Goal: Task Accomplishment & Management: Manage account settings

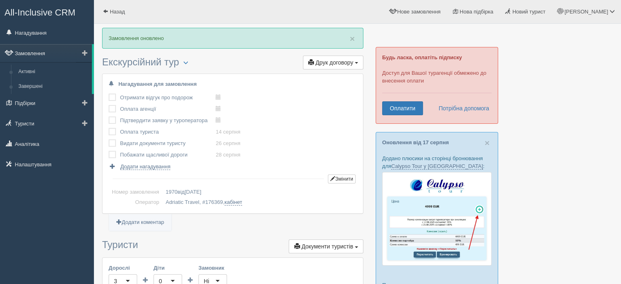
click at [26, 55] on link "Замовлення" at bounding box center [46, 53] width 92 height 18
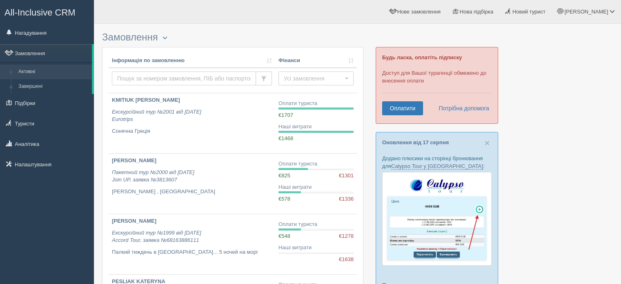
click at [140, 79] on input "text" at bounding box center [184, 78] width 144 height 14
paste input "[PERSON_NAME]"
type input "[PERSON_NAME]"
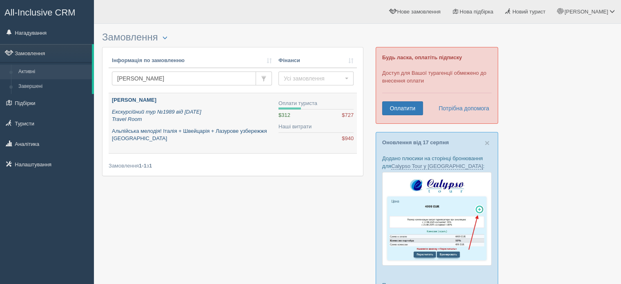
click at [133, 98] on b "[PERSON_NAME]" at bounding box center [134, 100] width 44 height 6
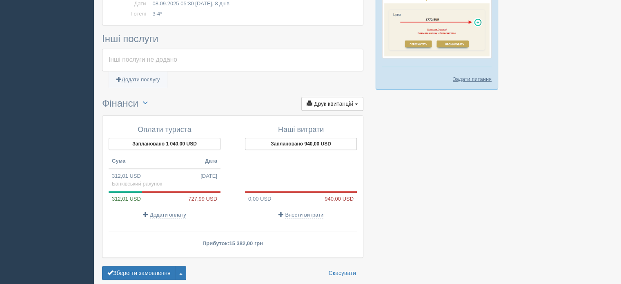
scroll to position [507, 0]
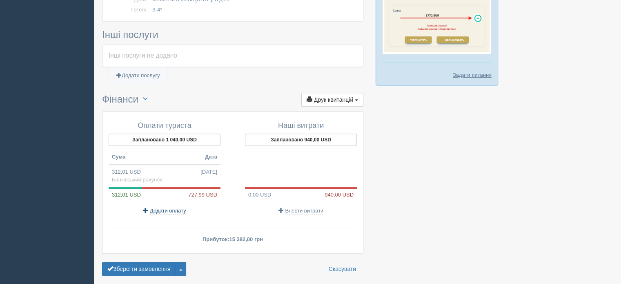
click at [167, 207] on span "Додати оплату" at bounding box center [168, 210] width 36 height 7
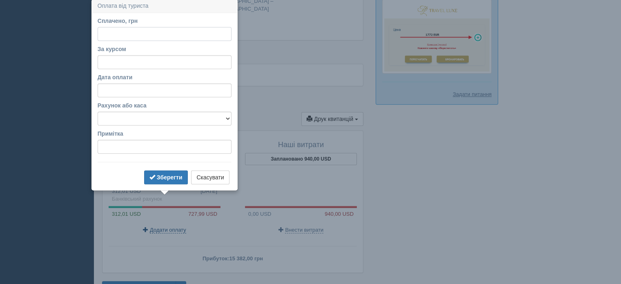
scroll to position [486, 0]
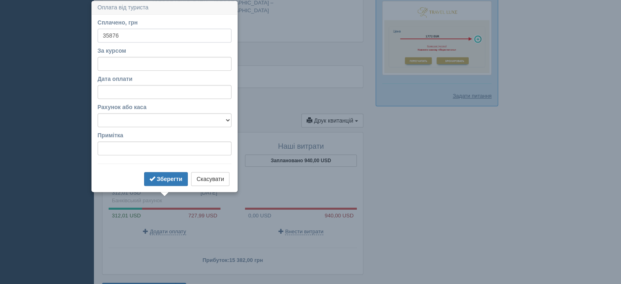
type input "35876"
click at [119, 63] on input "За курсом" at bounding box center [165, 64] width 134 height 14
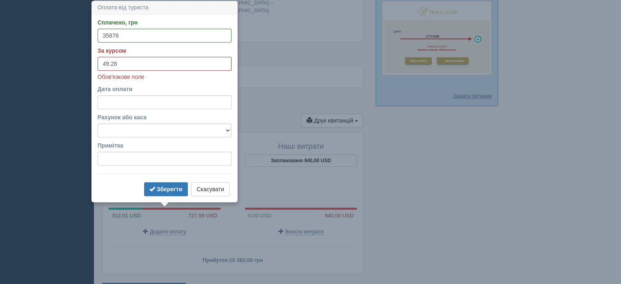
type input "49.28"
click at [129, 127] on select "Банківський рахунок Готівкова каса" at bounding box center [165, 130] width 134 height 14
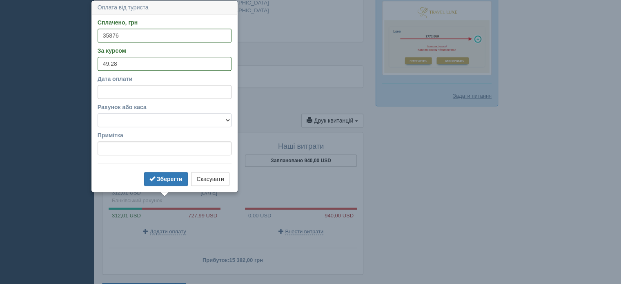
select select "1193"
click at [98, 113] on select "Банківський рахунок Готівкова каса" at bounding box center [165, 120] width 134 height 14
click at [173, 178] on b "Зберегти" at bounding box center [170, 178] width 26 height 7
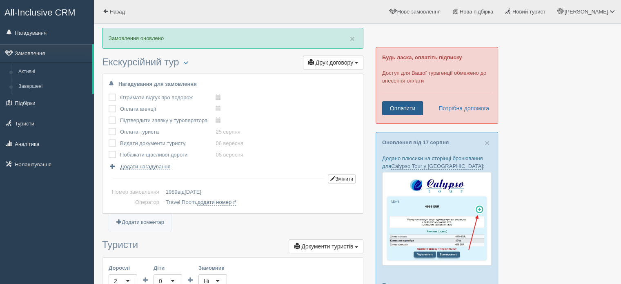
click at [397, 107] on link "Оплатити" at bounding box center [402, 108] width 41 height 14
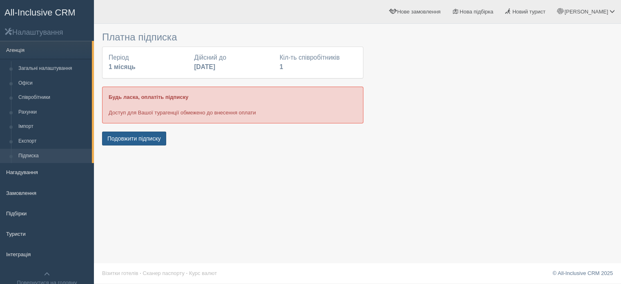
click at [137, 140] on button "Подовжити підписку" at bounding box center [134, 138] width 64 height 14
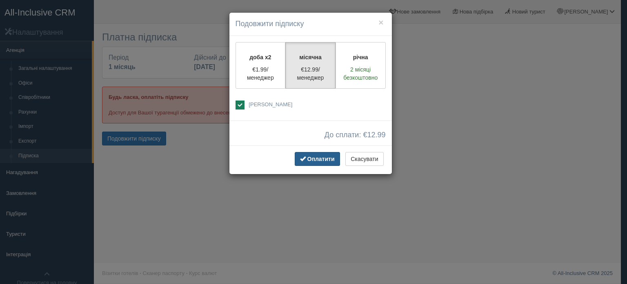
click at [316, 157] on span "Оплатити" at bounding box center [320, 158] width 27 height 7
